Goal: Task Accomplishment & Management: Manage account settings

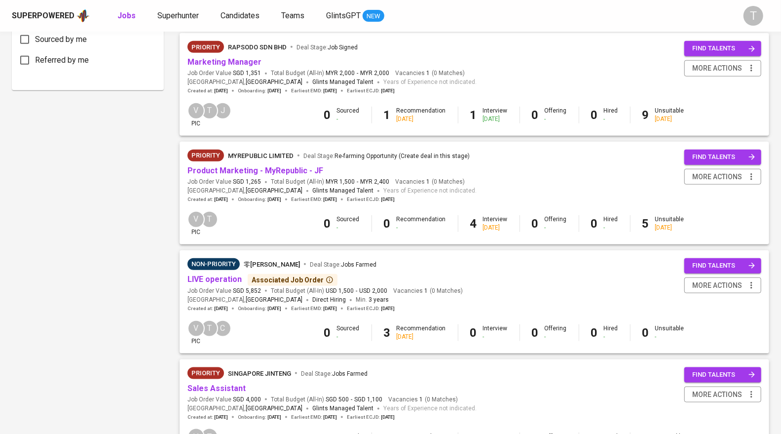
scroll to position [550, 0]
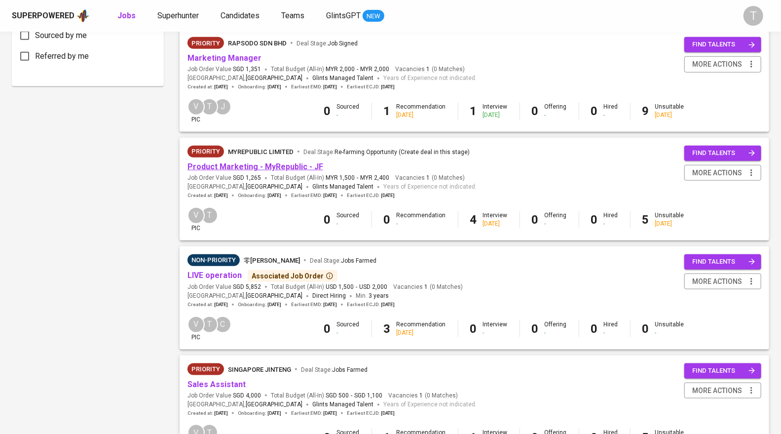
click at [288, 168] on link "Product Marketing - MyRepublic - JF" at bounding box center [255, 166] width 136 height 9
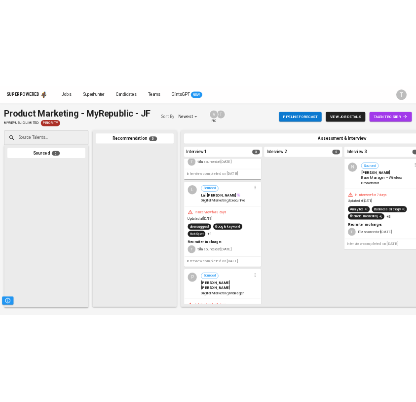
scroll to position [97, 0]
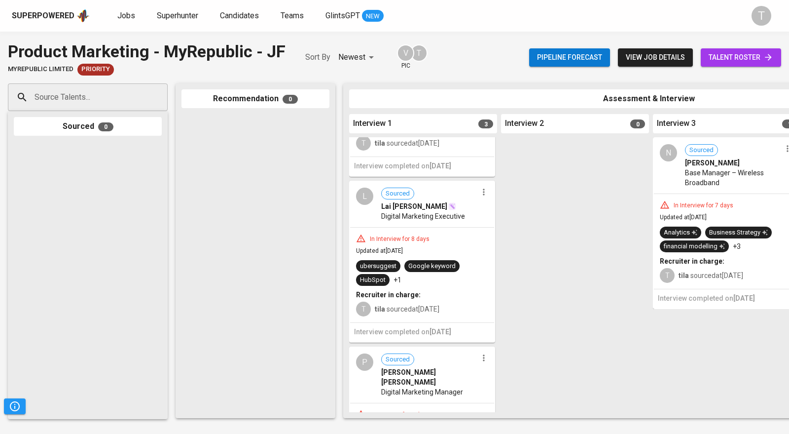
click at [731, 191] on div "N Sourced [PERSON_NAME] Base Manager – Wireless Broadband" at bounding box center [726, 165] width 144 height 55
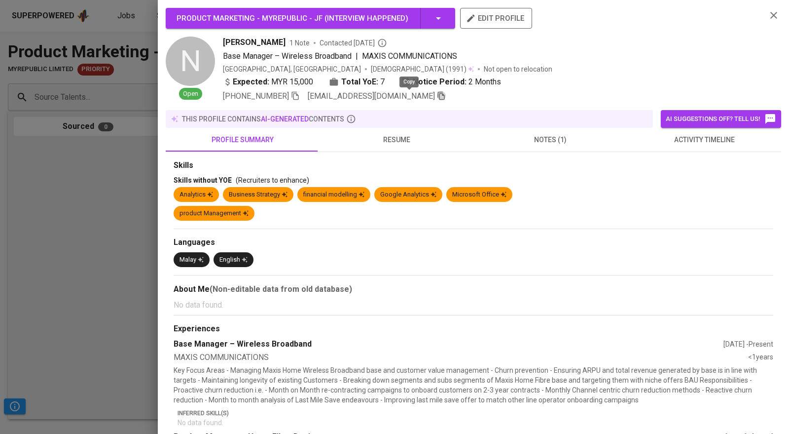
click at [438, 99] on icon "button" at bounding box center [441, 96] width 7 height 8
click at [437, 98] on icon "button" at bounding box center [441, 95] width 9 height 9
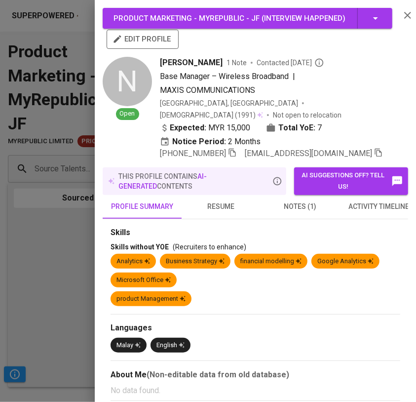
click at [55, 262] on div at bounding box center [208, 201] width 416 height 402
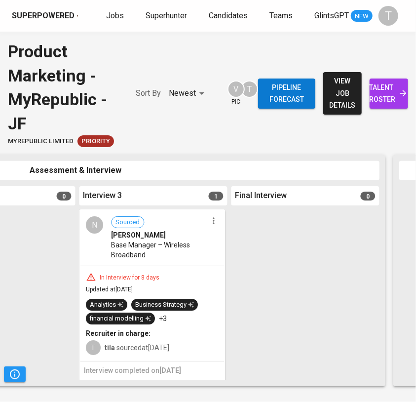
scroll to position [0, 574]
click at [213, 223] on icon "button" at bounding box center [214, 221] width 10 height 10
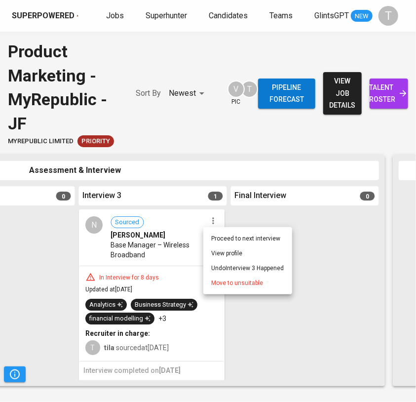
click at [179, 235] on div at bounding box center [208, 201] width 416 height 402
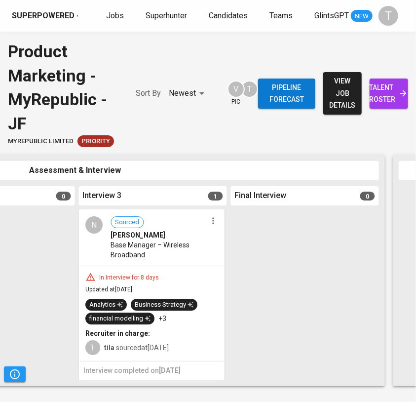
click at [179, 235] on div "Proceed to next interview View profile Undo Interview 3 Happened Move to unsuit…" at bounding box center [208, 201] width 416 height 402
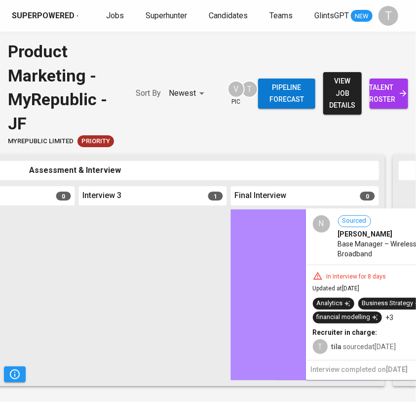
drag, startPoint x: 171, startPoint y: 239, endPoint x: 415, endPoint y: 237, distance: 244.2
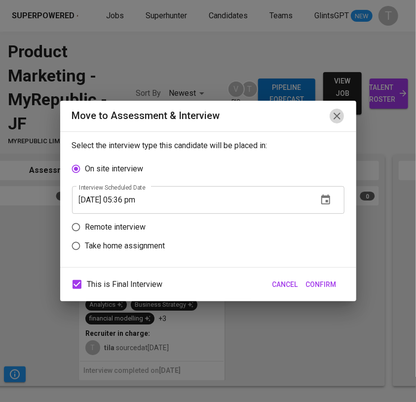
click at [342, 112] on icon "button" at bounding box center [337, 116] width 12 height 12
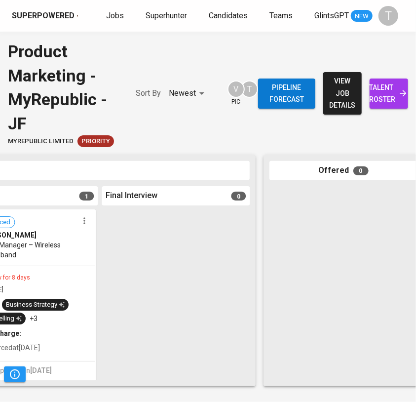
scroll to position [0, 704]
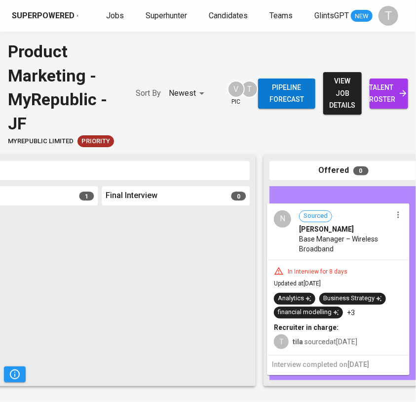
drag, startPoint x: 28, startPoint y: 281, endPoint x: 355, endPoint y: 275, distance: 327.2
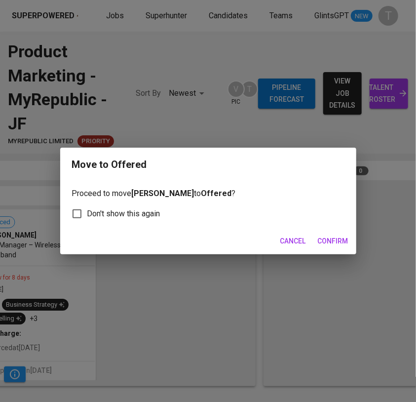
click at [333, 233] on button "Confirm" at bounding box center [333, 241] width 38 height 18
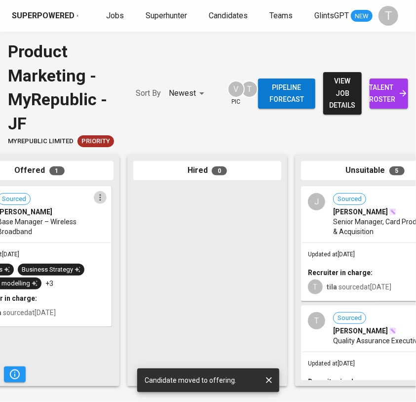
click at [99, 200] on icon "button" at bounding box center [100, 197] width 10 height 10
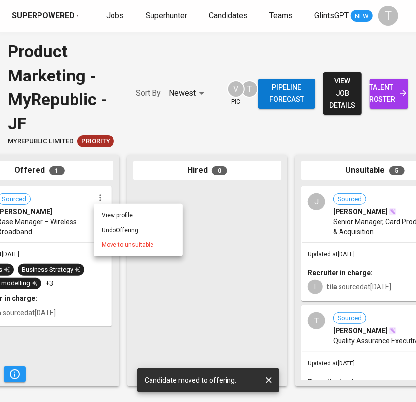
drag, startPoint x: 164, startPoint y: 144, endPoint x: 158, endPoint y: 334, distance: 191.0
click at [164, 144] on div at bounding box center [208, 201] width 416 height 402
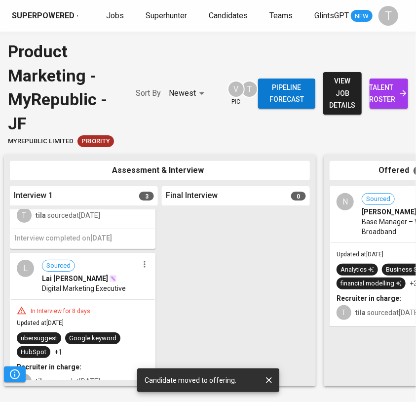
scroll to position [0, 96]
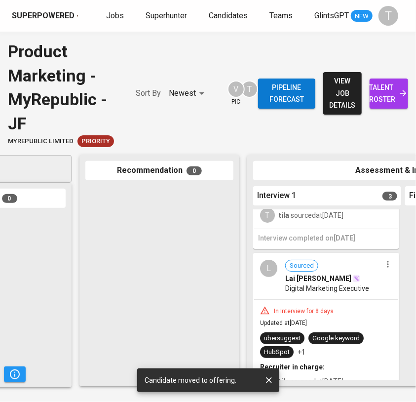
click at [386, 265] on icon "button" at bounding box center [388, 264] width 10 height 10
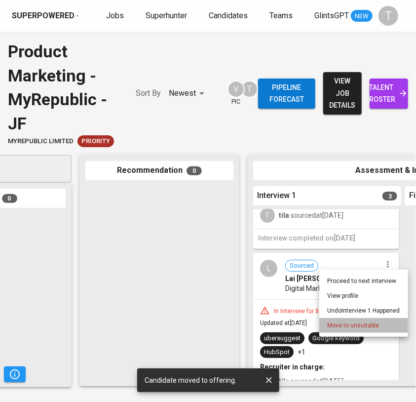
click at [381, 319] on li "Move to unsuitable" at bounding box center [363, 325] width 89 height 15
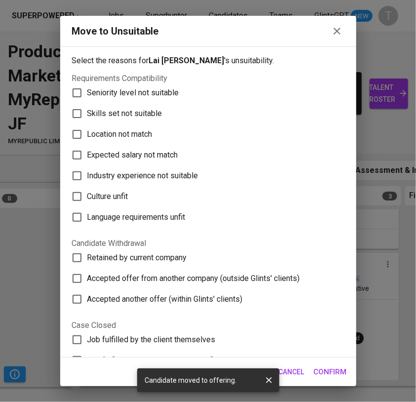
drag, startPoint x: 124, startPoint y: 113, endPoint x: 137, endPoint y: 116, distance: 13.8
click at [133, 116] on span "Skills set not suitable" at bounding box center [124, 114] width 75 height 12
drag, startPoint x: 77, startPoint y: 109, endPoint x: 106, endPoint y: 151, distance: 51.6
click at [81, 111] on input "Skills set not suitable" at bounding box center [77, 113] width 21 height 21
checkbox input "true"
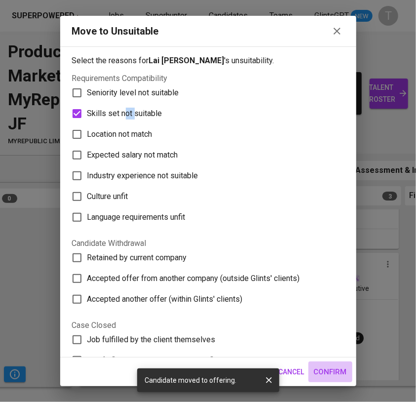
click at [340, 369] on span "Confirm" at bounding box center [330, 371] width 33 height 13
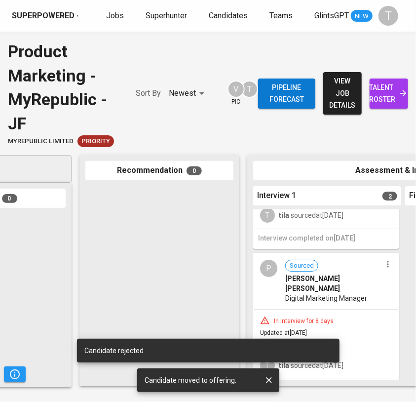
scroll to position [90, 0]
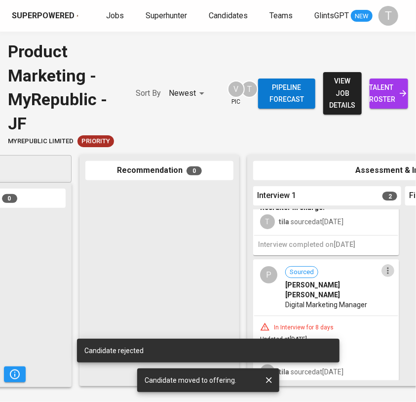
click at [383, 270] on icon "button" at bounding box center [388, 270] width 10 height 10
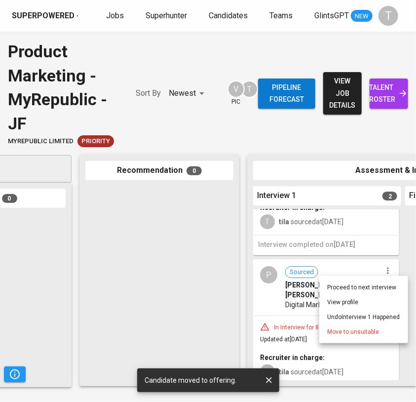
click at [371, 329] on span "Move to unsuitable" at bounding box center [353, 331] width 52 height 9
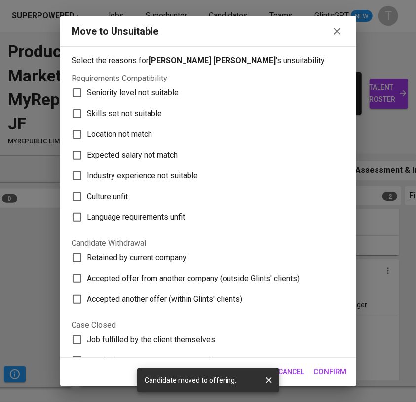
drag, startPoint x: 136, startPoint y: 113, endPoint x: 165, endPoint y: 136, distance: 36.2
click at [136, 114] on span "Skills set not suitable" at bounding box center [124, 114] width 75 height 12
click at [87, 114] on input "Skills set not suitable" at bounding box center [77, 113] width 21 height 21
checkbox input "true"
click at [327, 369] on span "Confirm" at bounding box center [330, 371] width 33 height 13
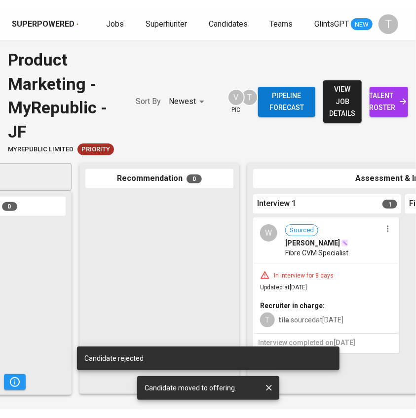
scroll to position [0, 0]
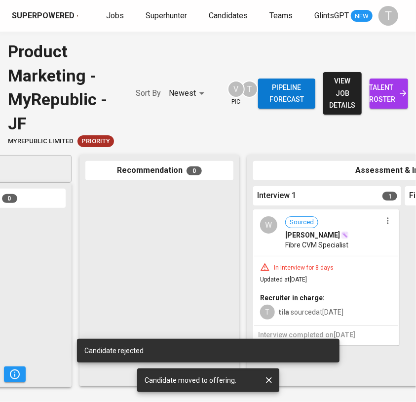
click at [385, 223] on icon "button" at bounding box center [388, 221] width 10 height 10
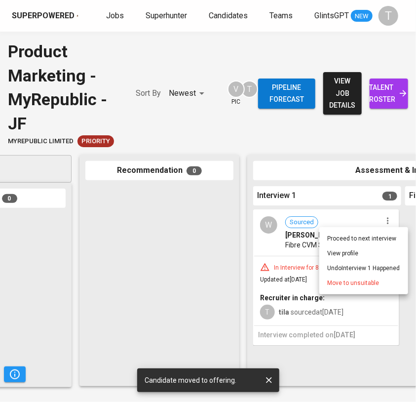
click at [364, 285] on span "Move to unsuitable" at bounding box center [353, 282] width 52 height 9
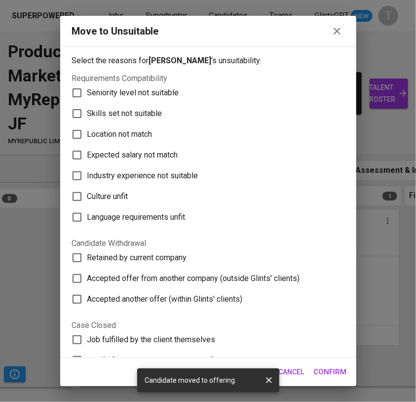
click at [134, 114] on span "Skills set not suitable" at bounding box center [124, 114] width 75 height 12
click at [87, 114] on input "Skills set not suitable" at bounding box center [77, 113] width 21 height 21
checkbox input "true"
click at [329, 371] on span "Confirm" at bounding box center [330, 371] width 33 height 13
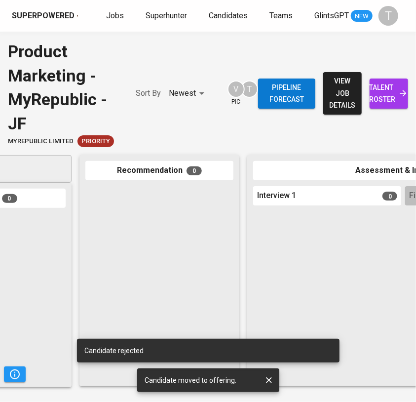
drag, startPoint x: 116, startPoint y: 15, endPoint x: 79, endPoint y: 401, distance: 388.1
click at [116, 15] on span "Jobs" at bounding box center [115, 15] width 18 height 9
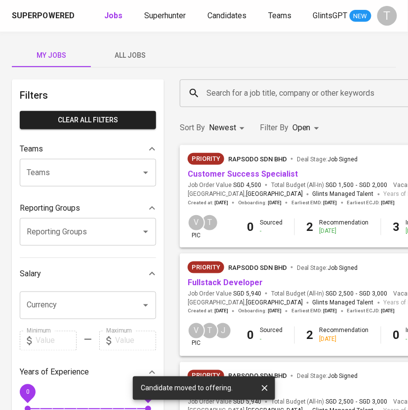
click at [265, 180] on div "Priority Rapsodo Sdn Bhd Deal Stage : Job Signed Customer Success Specialist Jo…" at bounding box center [331, 179] width 289 height 53
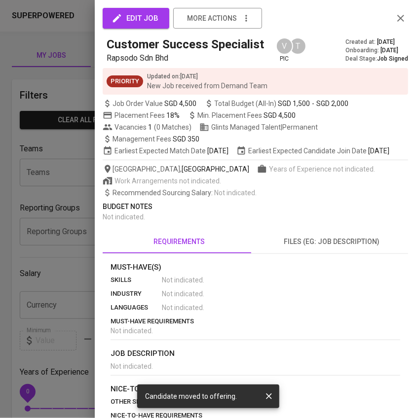
click at [265, 174] on div "edit job more actions Customer Success Specialist Rapsodo Sdn Bhd V pic T Creat…" at bounding box center [208, 209] width 416 height 418
drag, startPoint x: 55, startPoint y: 189, endPoint x: 253, endPoint y: 174, distance: 197.9
click at [60, 190] on div at bounding box center [208, 209] width 416 height 418
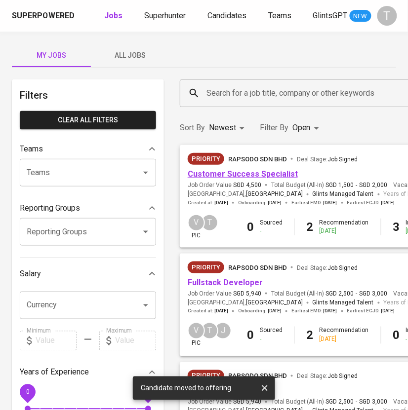
click at [224, 177] on link "Customer Success Specialist" at bounding box center [242, 173] width 110 height 9
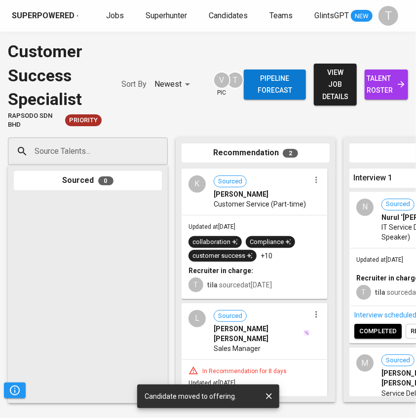
click at [314, 185] on icon "button" at bounding box center [316, 180] width 10 height 10
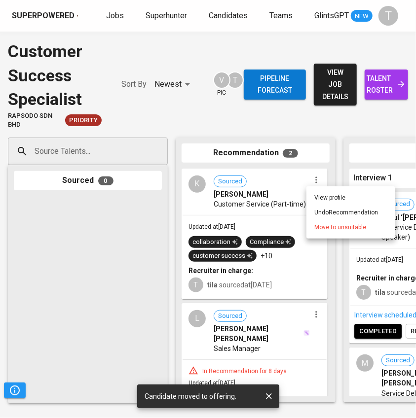
click at [327, 230] on span "Move to unsuitable" at bounding box center [340, 227] width 52 height 9
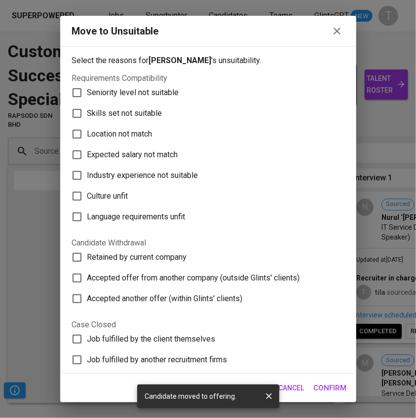
drag, startPoint x: 133, startPoint y: 90, endPoint x: 160, endPoint y: 113, distance: 36.1
click at [136, 90] on span "Seniority level not suitable" at bounding box center [133, 93] width 92 height 12
click at [79, 89] on input "Seniority level not suitable" at bounding box center [77, 92] width 21 height 21
checkbox input "true"
click at [329, 386] on span "Confirm" at bounding box center [330, 388] width 33 height 13
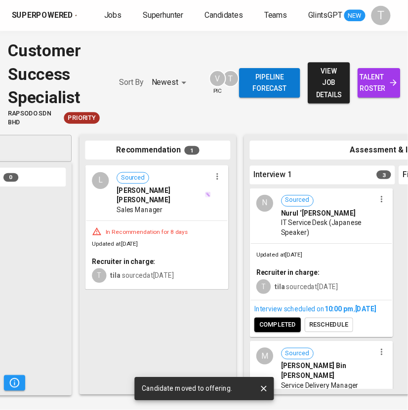
scroll to position [0, 3]
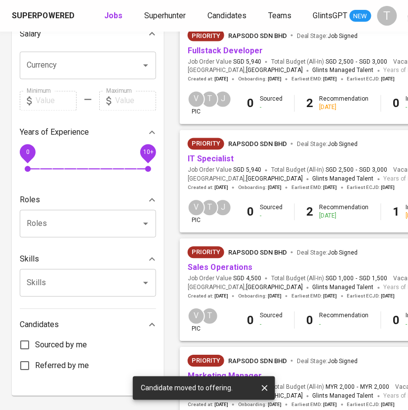
scroll to position [240, 0]
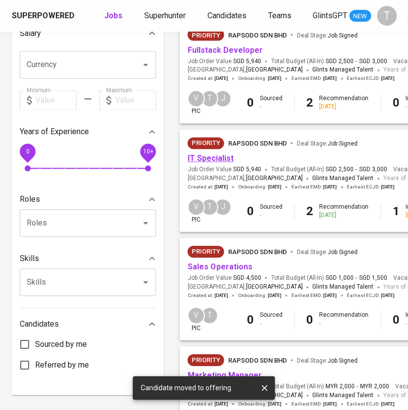
click at [220, 157] on link "IT Specialist" at bounding box center [210, 158] width 46 height 9
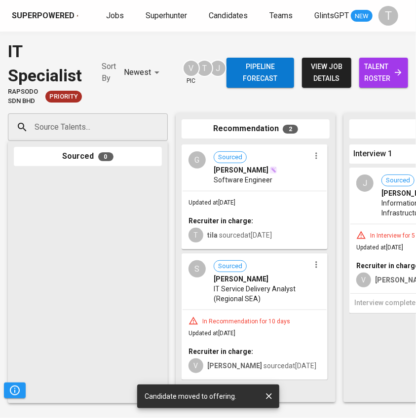
drag, startPoint x: 61, startPoint y: 401, endPoint x: 102, endPoint y: 401, distance: 41.4
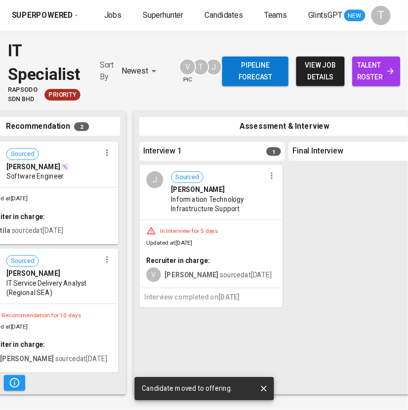
scroll to position [0, 210]
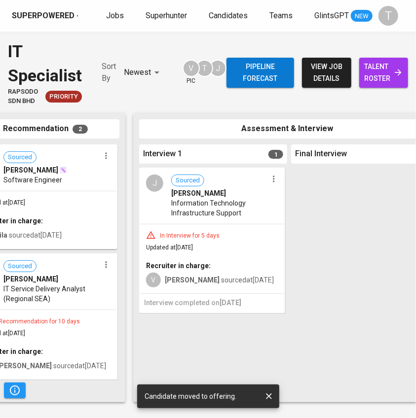
click at [106, 158] on icon "button" at bounding box center [105, 156] width 1 height 6
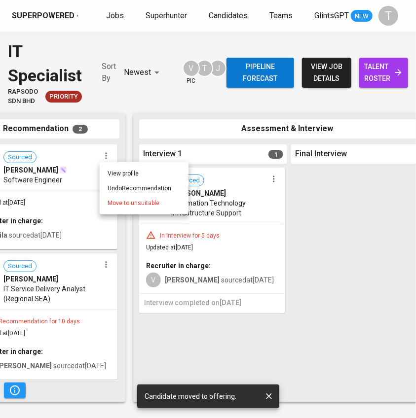
click at [42, 182] on div at bounding box center [208, 209] width 416 height 418
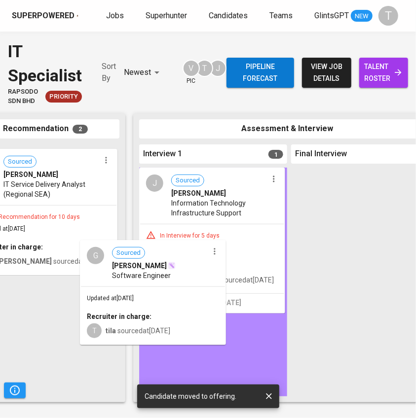
drag, startPoint x: 86, startPoint y: 191, endPoint x: 231, endPoint y: 290, distance: 175.0
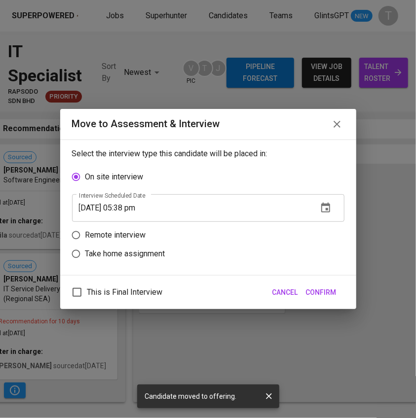
click at [124, 251] on p "Take home assignment" at bounding box center [125, 254] width 80 height 12
click at [85, 251] on input "Take home assignment" at bounding box center [76, 254] width 19 height 19
radio input "true"
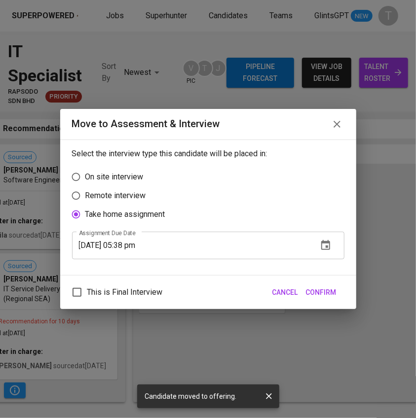
click at [334, 249] on button "button" at bounding box center [326, 246] width 24 height 24
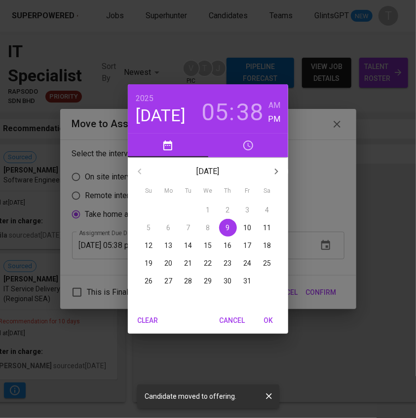
click at [265, 224] on p "11" at bounding box center [267, 228] width 8 height 10
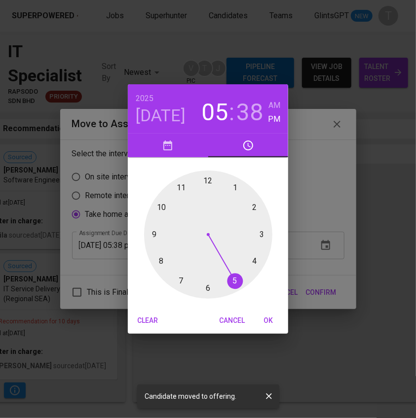
click at [260, 232] on div at bounding box center [208, 235] width 128 height 128
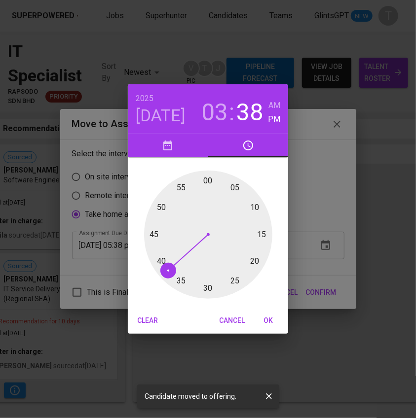
drag, startPoint x: 204, startPoint y: 182, endPoint x: 218, endPoint y: 205, distance: 27.4
click at [204, 182] on div at bounding box center [208, 235] width 128 height 128
type input "10/11/2025 03:59 pm"
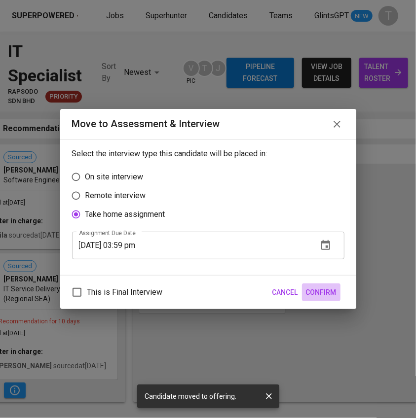
click at [322, 291] on span "Confirm" at bounding box center [321, 293] width 31 height 12
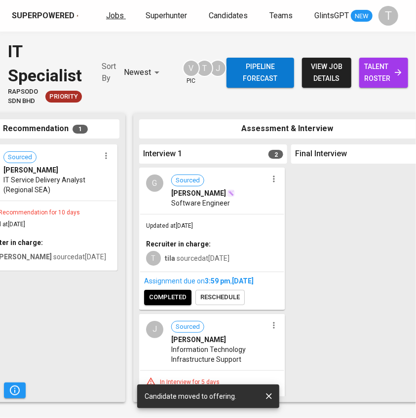
click at [113, 16] on span "Jobs" at bounding box center [115, 15] width 18 height 9
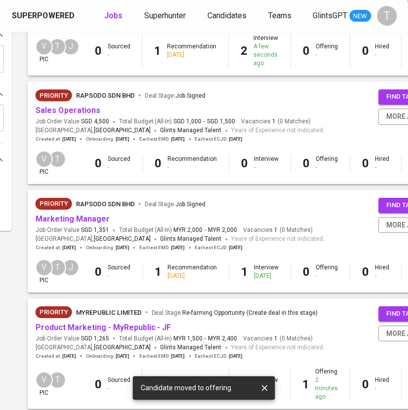
scroll to position [423, 152]
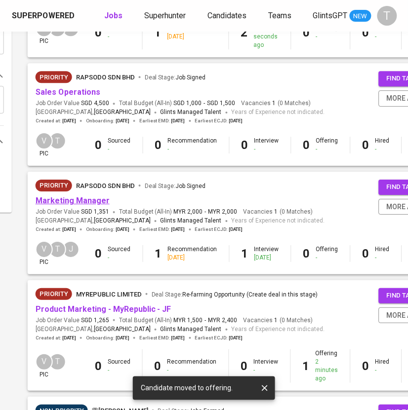
click at [88, 200] on link "Marketing Manager" at bounding box center [73, 200] width 74 height 9
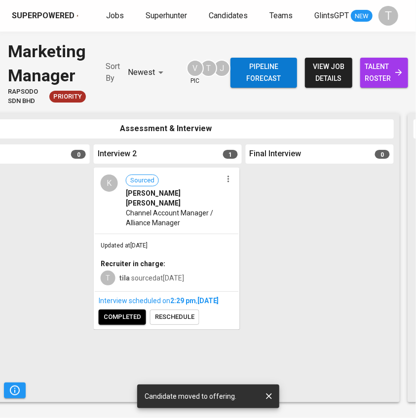
scroll to position [0, 407]
click at [231, 181] on icon "button" at bounding box center [229, 179] width 10 height 10
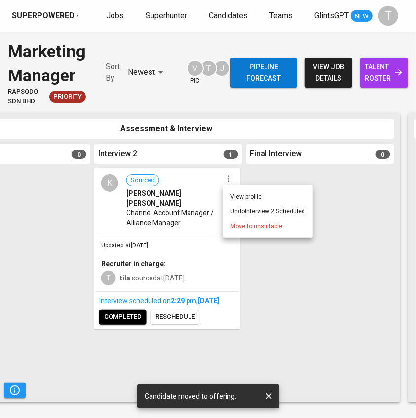
click at [168, 189] on div at bounding box center [208, 209] width 416 height 418
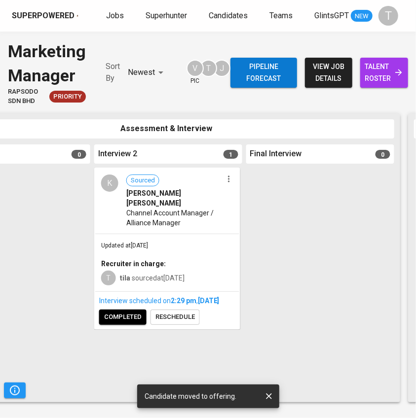
click at [124, 16] on div "Jobs Superhunter Candidates Teams GlintsGPT NEW" at bounding box center [239, 16] width 266 height 12
click at [110, 15] on span "Jobs" at bounding box center [115, 15] width 18 height 9
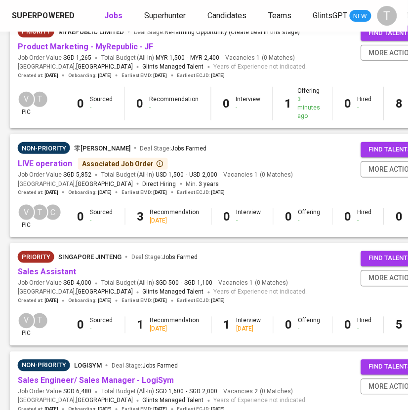
scroll to position [671, 170]
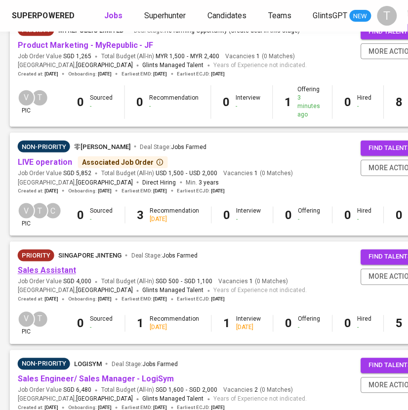
click at [33, 269] on link "Sales Assistant" at bounding box center [47, 270] width 58 height 9
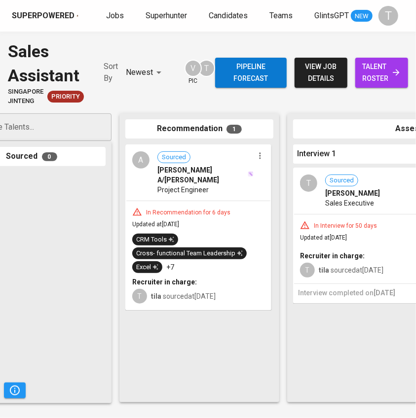
scroll to position [0, 57]
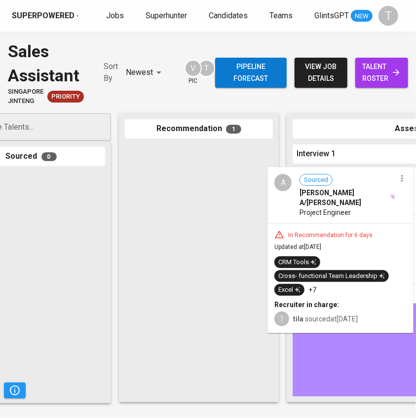
drag, startPoint x: 336, startPoint y: 240, endPoint x: 364, endPoint y: 240, distance: 28.1
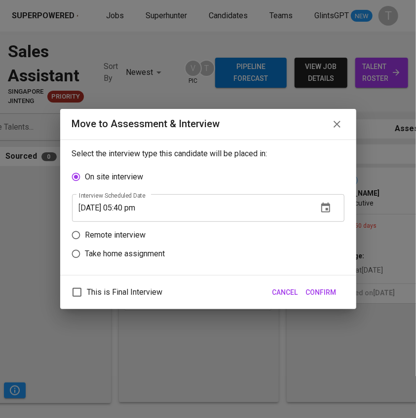
click at [97, 229] on p "Remote interview" at bounding box center [115, 235] width 61 height 12
click at [85, 229] on input "Remote interview" at bounding box center [76, 235] width 19 height 19
radio input "true"
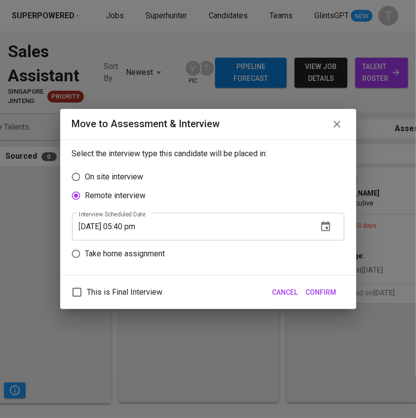
click at [326, 226] on icon "button" at bounding box center [326, 227] width 12 height 12
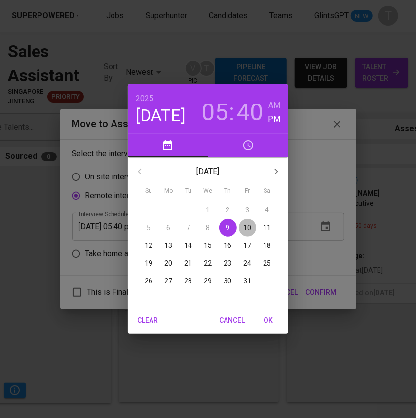
click at [247, 226] on p "10" at bounding box center [248, 228] width 8 height 10
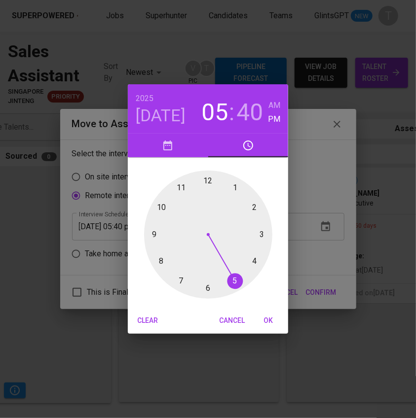
click at [260, 233] on div at bounding box center [208, 235] width 128 height 128
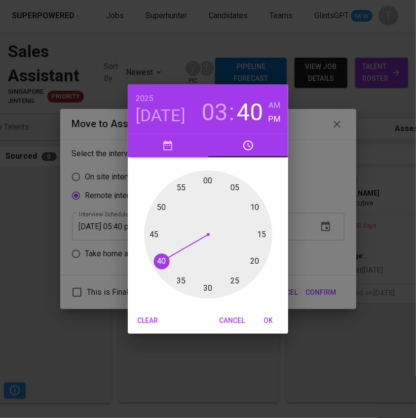
drag, startPoint x: 206, startPoint y: 181, endPoint x: 208, endPoint y: 191, distance: 10.5
click at [206, 182] on div at bounding box center [208, 235] width 128 height 128
type input "[DATE] 03:00 pm"
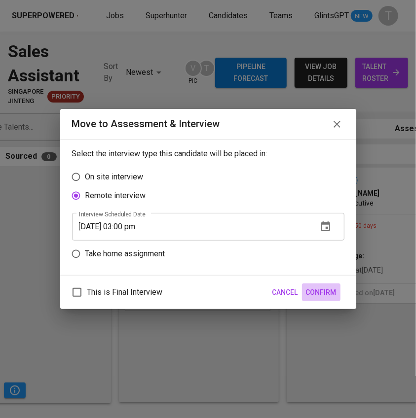
click at [326, 288] on span "Confirm" at bounding box center [321, 293] width 31 height 12
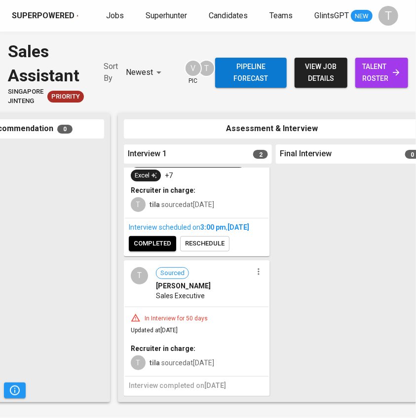
scroll to position [0, 0]
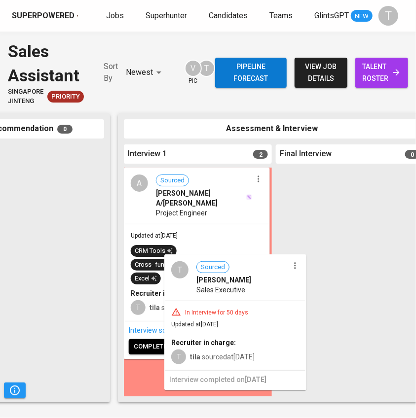
drag, startPoint x: 196, startPoint y: 318, endPoint x: 229, endPoint y: 320, distance: 32.6
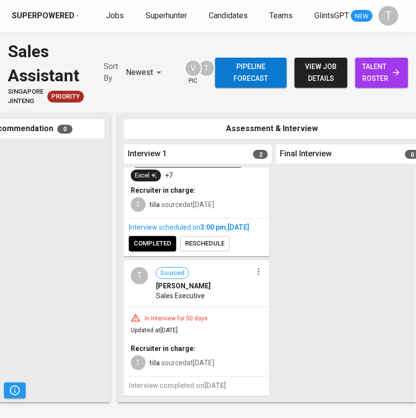
scroll to position [119, 0]
click at [254, 267] on icon "button" at bounding box center [259, 272] width 10 height 10
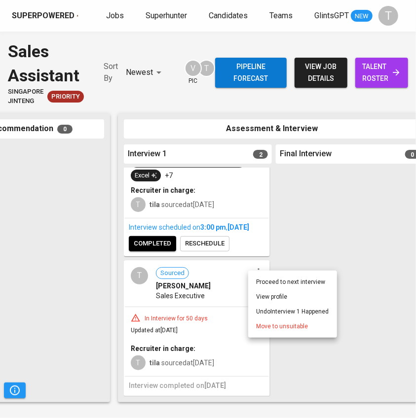
click at [258, 280] on li "Proceed to next interview" at bounding box center [292, 282] width 89 height 15
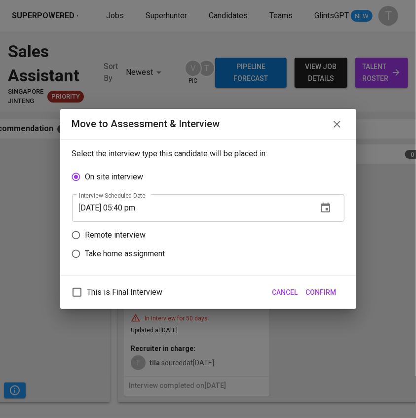
click at [118, 238] on p "Remote interview" at bounding box center [115, 235] width 61 height 12
click at [85, 238] on input "Remote interview" at bounding box center [76, 235] width 19 height 19
radio input "true"
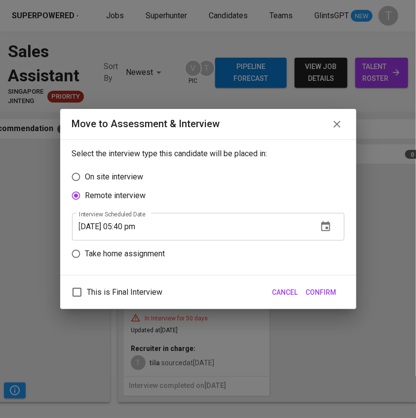
click at [318, 226] on button "button" at bounding box center [326, 227] width 24 height 24
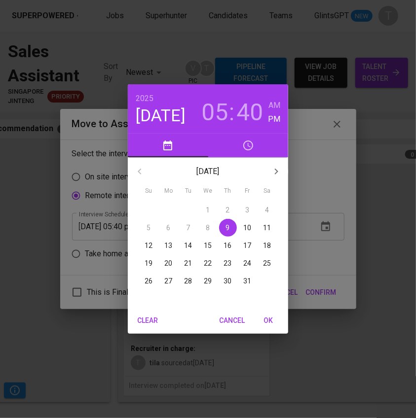
click at [244, 229] on p "10" at bounding box center [248, 228] width 8 height 10
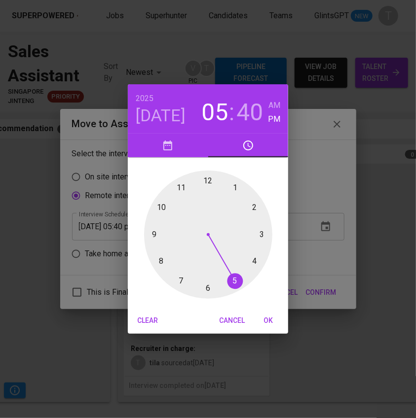
click at [235, 190] on div at bounding box center [208, 235] width 128 height 128
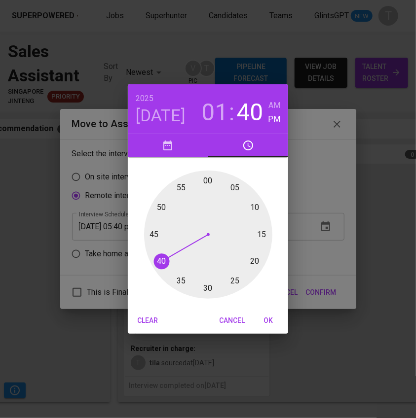
click at [208, 285] on div at bounding box center [208, 235] width 128 height 128
type input "[DATE] 01:30 pm"
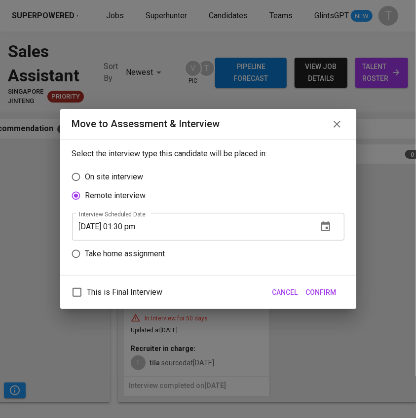
click at [323, 291] on span "Confirm" at bounding box center [321, 293] width 31 height 12
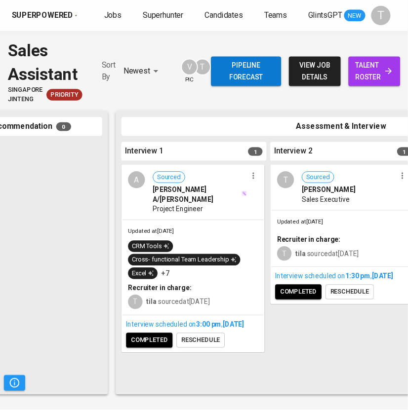
scroll to position [0, 0]
click at [111, 13] on span "Jobs" at bounding box center [115, 15] width 18 height 9
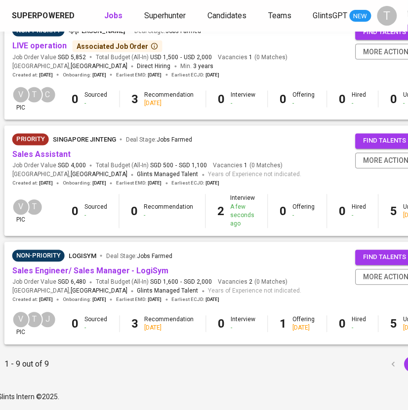
scroll to position [804, 205]
